Goal: Find contact information: Find contact information

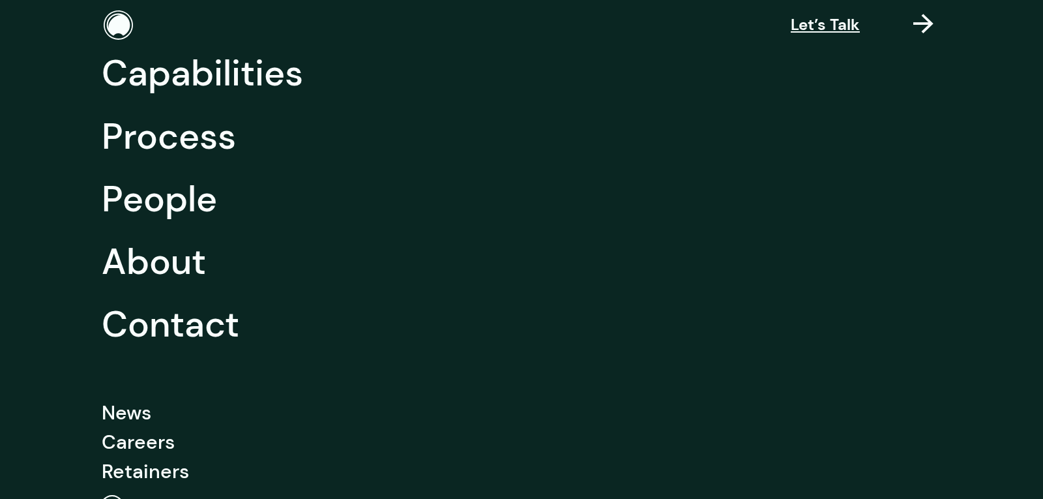
scroll to position [196, 0]
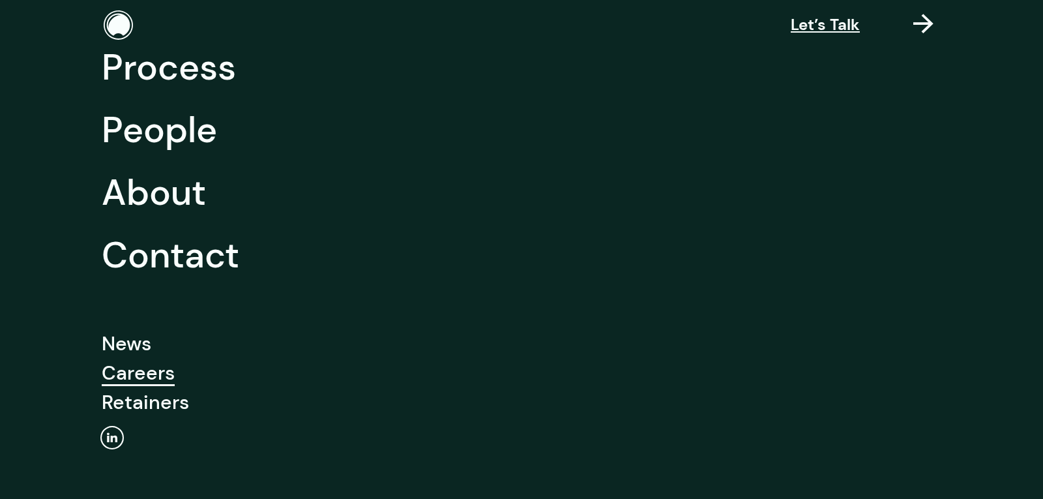
click at [152, 372] on link "Careers" at bounding box center [138, 372] width 73 height 29
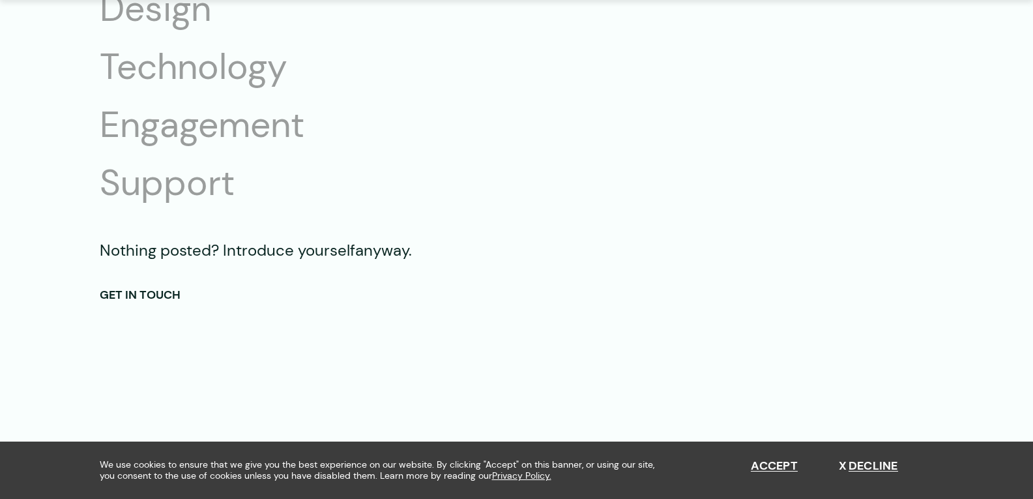
scroll to position [2573, 0]
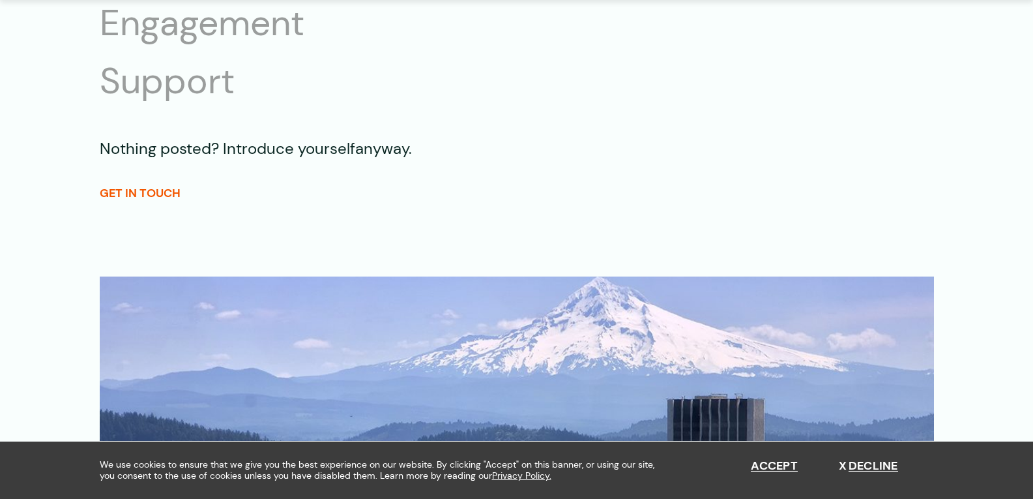
click at [139, 196] on link "GET IN TOUCH" at bounding box center [140, 193] width 81 height 16
click at [701, 278] on img at bounding box center [517, 477] width 834 height 403
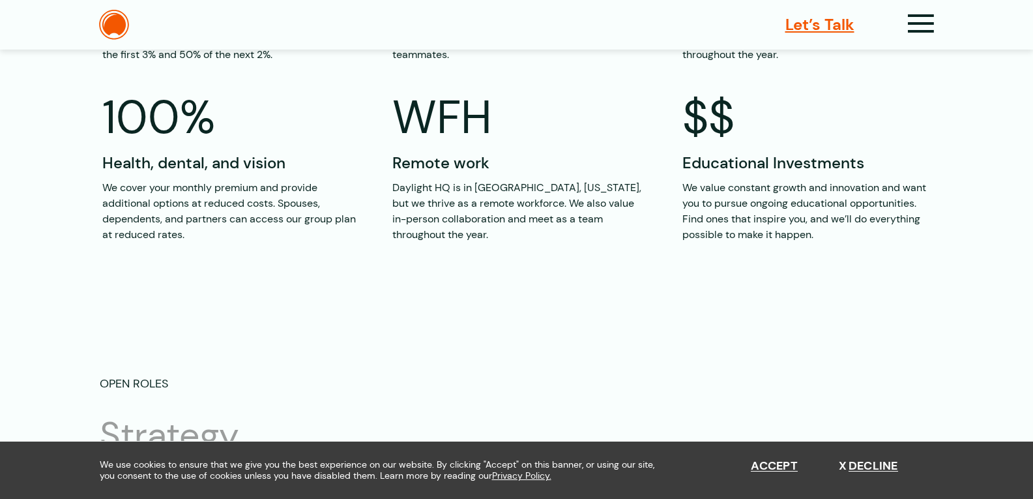
scroll to position [1986, 0]
